Goal: Task Accomplishment & Management: Manage account settings

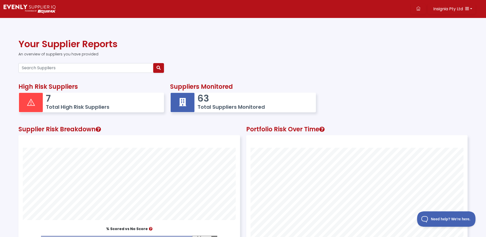
click at [183, 100] on icon at bounding box center [182, 102] width 7 height 14
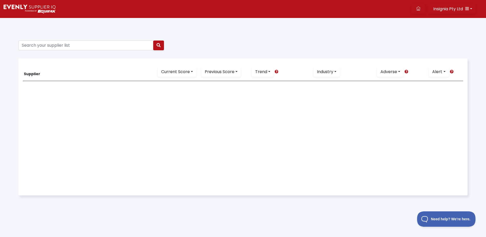
click at [25, 9] on img at bounding box center [30, 9] width 52 height 9
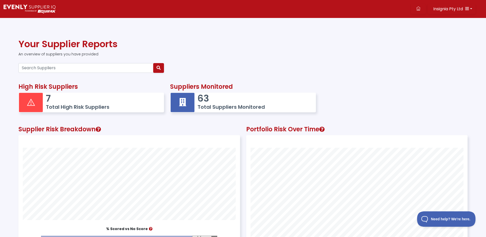
scroll to position [140, 221]
click at [470, 6] on button "Insignia Pty Ltd" at bounding box center [452, 9] width 48 height 10
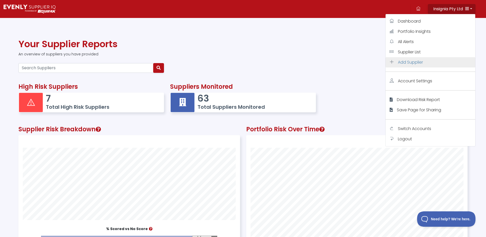
click at [407, 63] on span "Add Supplier" at bounding box center [410, 62] width 25 height 6
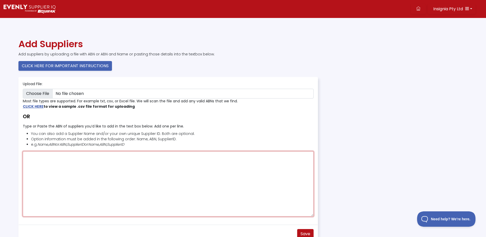
click at [66, 177] on textarea "Type or Paste the ABN of suppliers you’d like to add in the text box below. Add…" at bounding box center [168, 183] width 291 height 65
paste textarea "95372342995"
type textarea "95372342995"
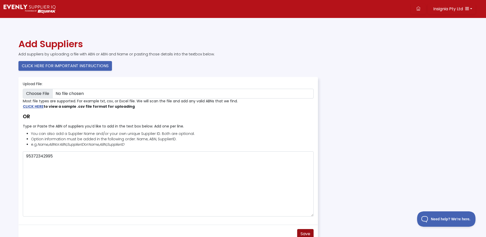
click at [303, 230] on span "Save" at bounding box center [305, 233] width 10 height 6
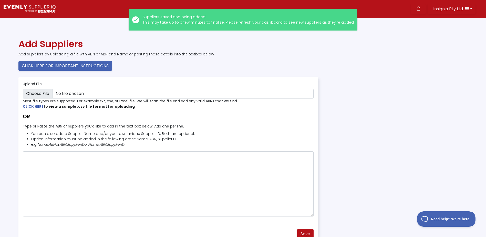
click at [40, 9] on img at bounding box center [30, 9] width 52 height 9
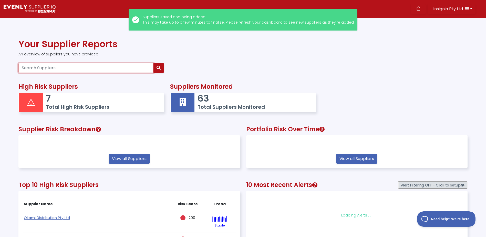
click at [55, 65] on input "Search Suppliers" at bounding box center [85, 68] width 135 height 10
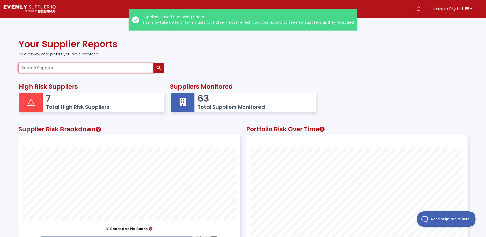
paste input "95372342995"
type input "95372342995"
click at [162, 69] on button "button" at bounding box center [158, 68] width 11 height 10
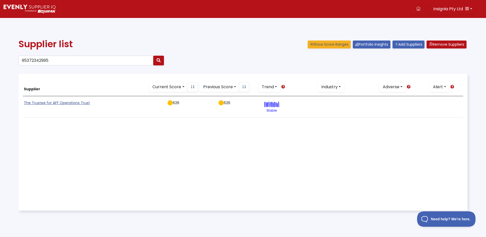
click at [62, 103] on link "The Trustee for AFF Operations Trust" at bounding box center [57, 102] width 66 height 5
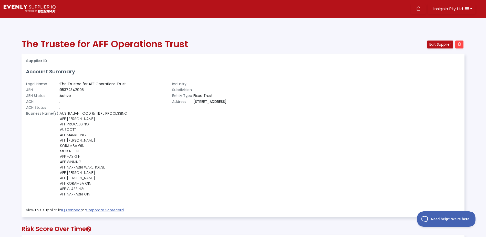
click at [42, 10] on img at bounding box center [30, 9] width 52 height 9
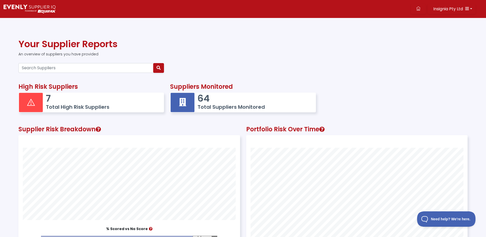
scroll to position [140, 221]
click at [472, 9] on button "Insignia Pty Ltd" at bounding box center [452, 9] width 48 height 10
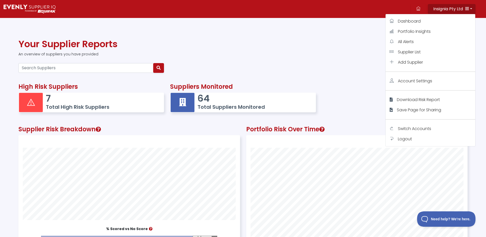
click at [348, 51] on p "An overview of suppliers you have provided" at bounding box center [242, 53] width 449 height 5
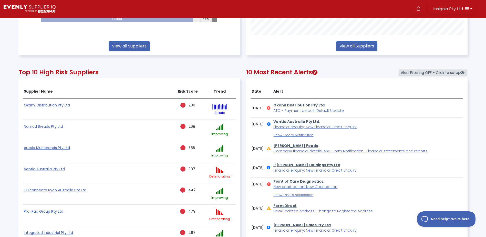
scroll to position [240, 0]
